Goal: Find specific page/section: Find specific page/section

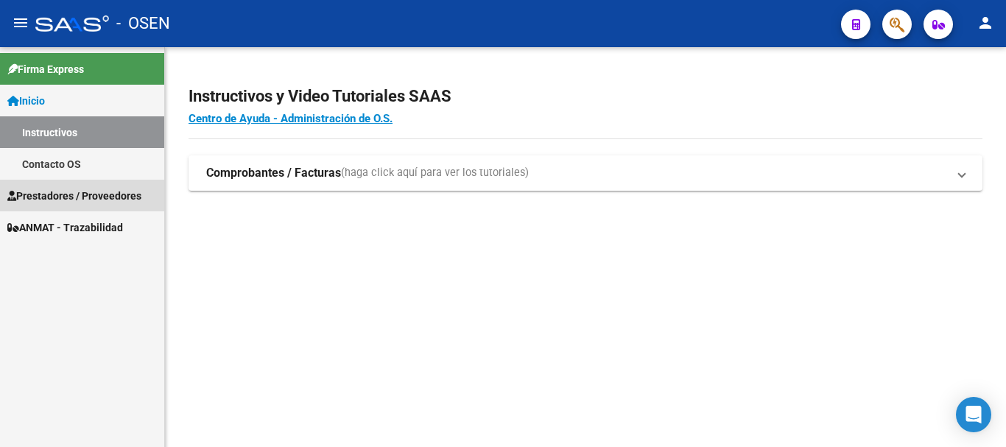
click at [122, 193] on span "Prestadores / Proveedores" at bounding box center [74, 196] width 134 height 16
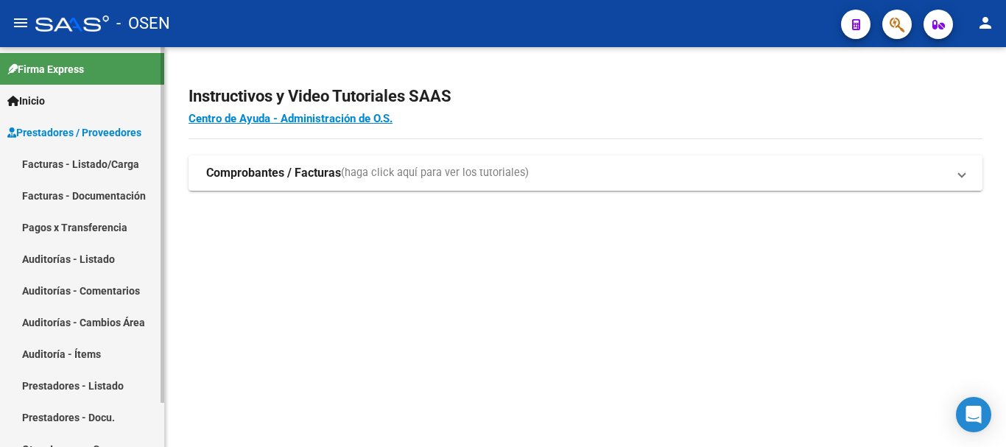
click at [84, 225] on link "Pagos x Transferencia" at bounding box center [82, 227] width 164 height 32
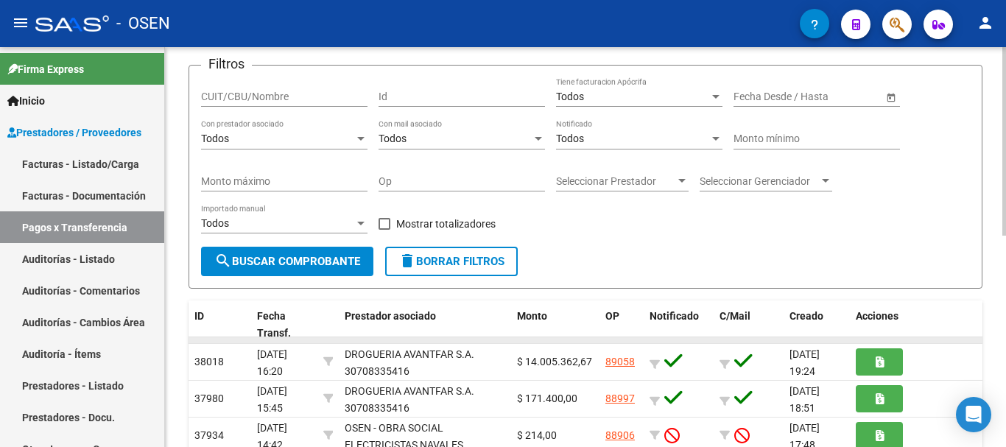
scroll to position [295, 0]
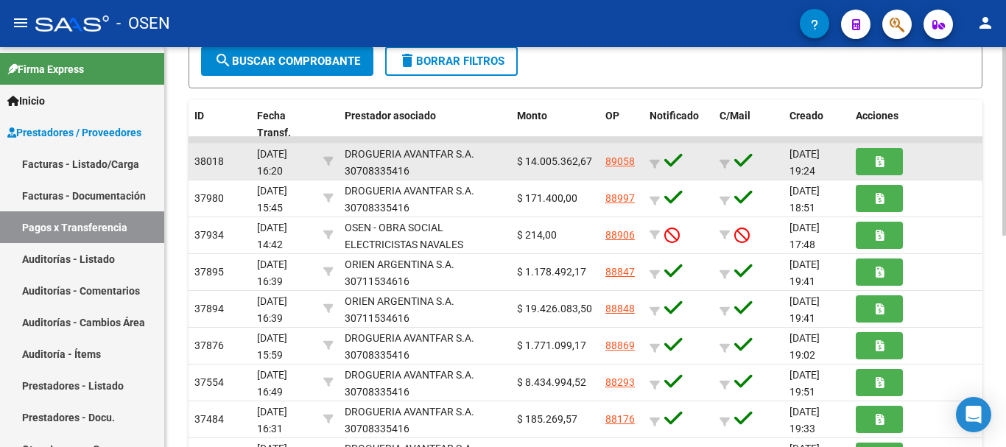
click at [611, 158] on link "89058" at bounding box center [620, 161] width 29 height 12
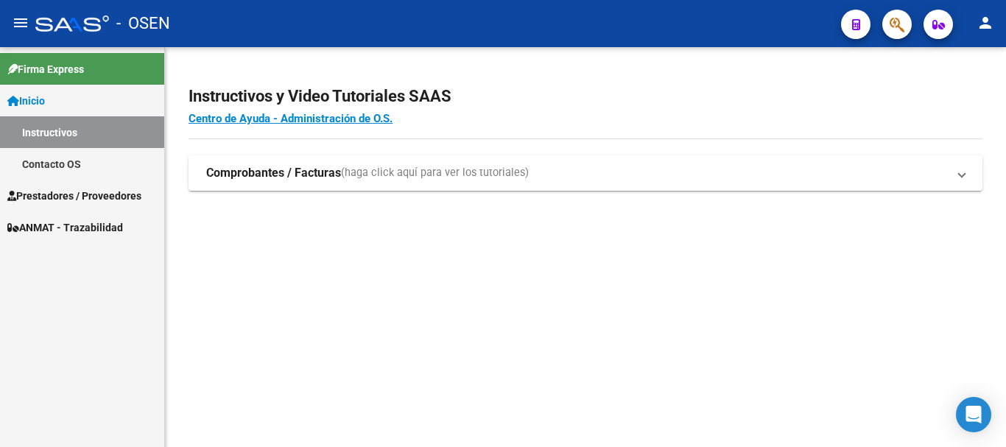
click at [82, 197] on span "Prestadores / Proveedores" at bounding box center [74, 196] width 134 height 16
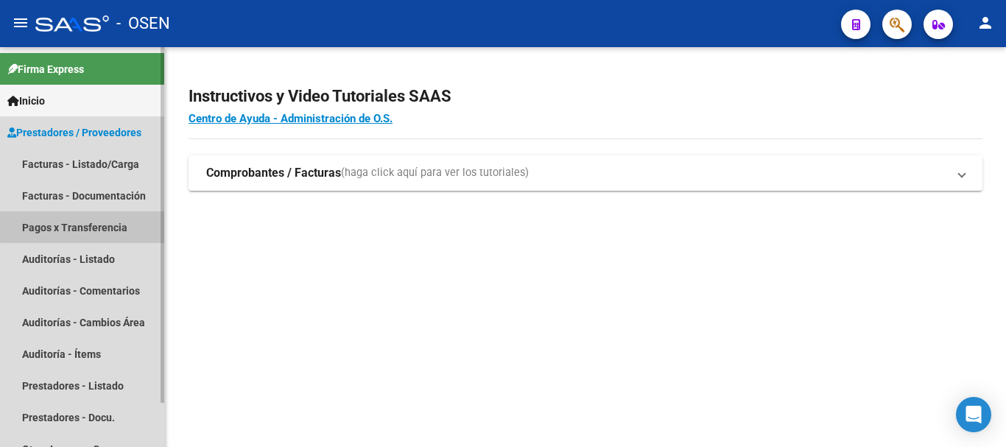
click at [105, 225] on link "Pagos x Transferencia" at bounding box center [82, 227] width 164 height 32
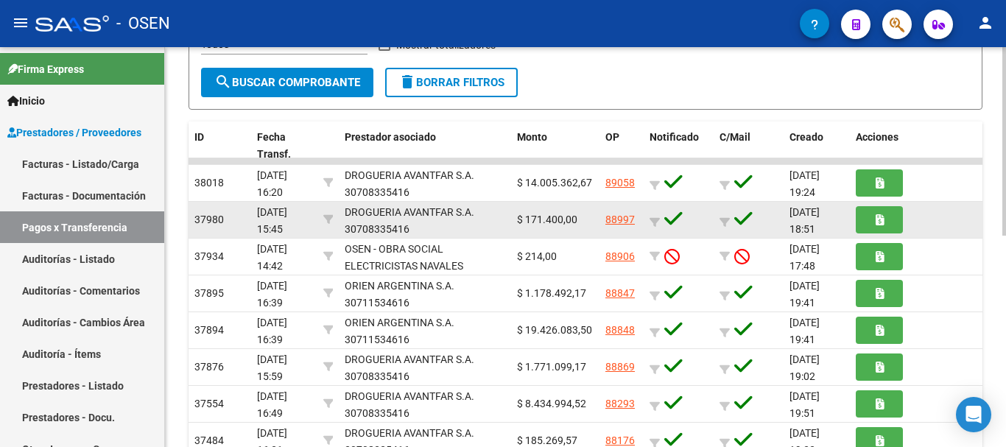
scroll to position [295, 0]
